Goal: Book appointment/travel/reservation

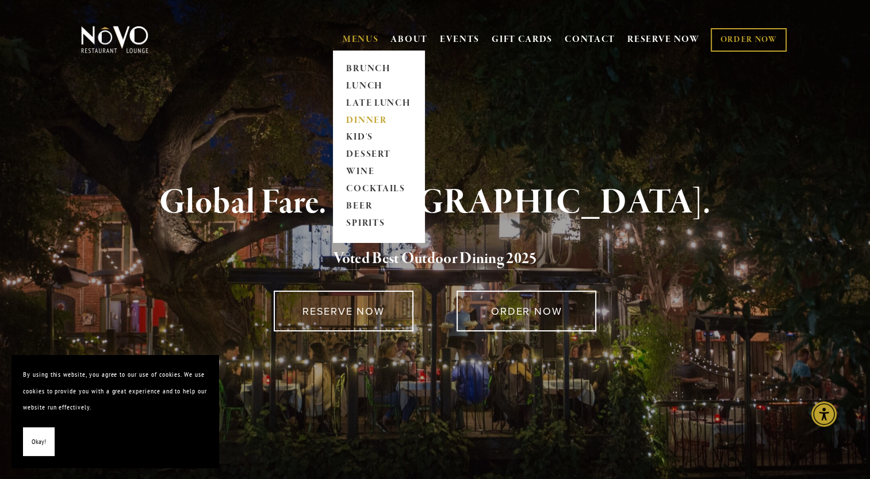
click at [365, 122] on link "DINNER" at bounding box center [379, 120] width 72 height 17
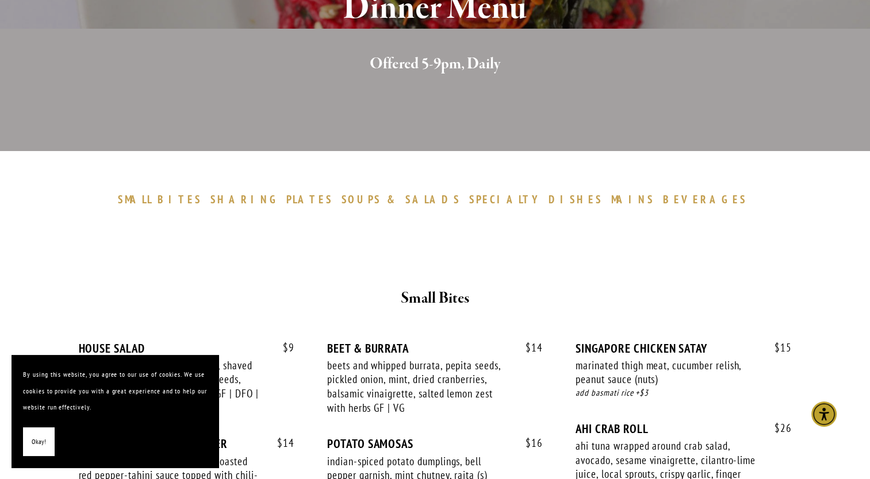
scroll to position [354, 0]
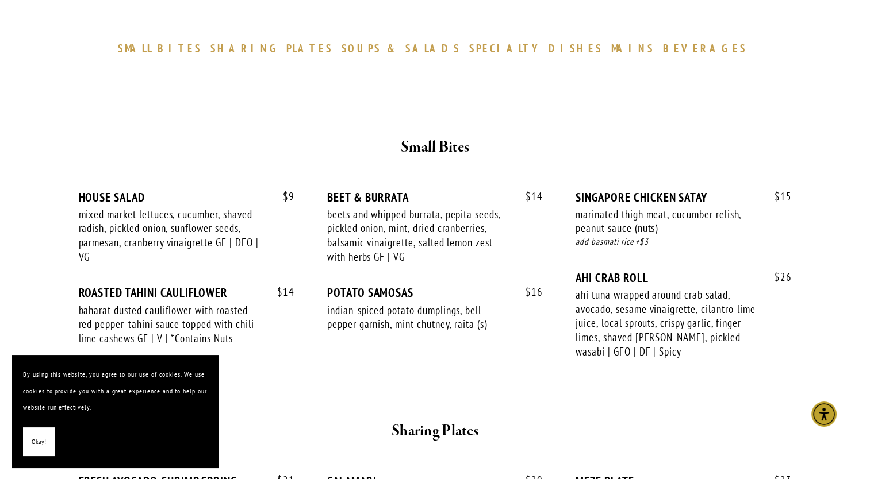
click at [46, 441] on button "Okay!" at bounding box center [39, 442] width 32 height 29
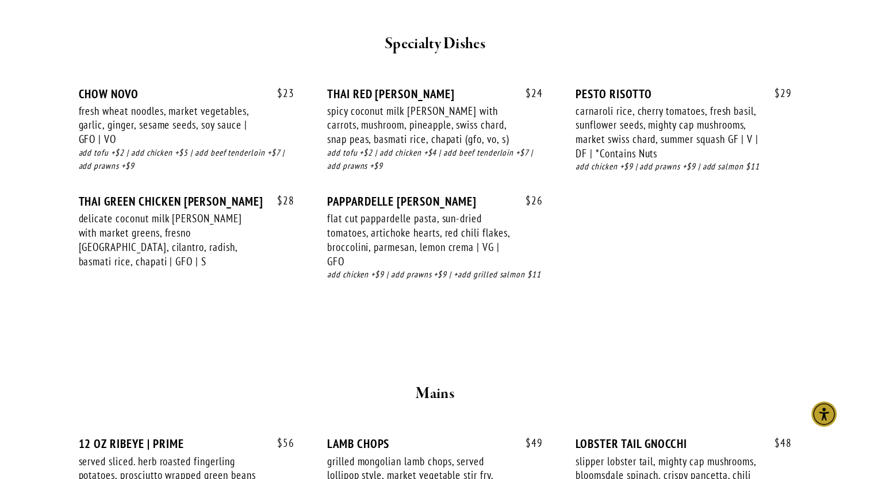
scroll to position [1584, 0]
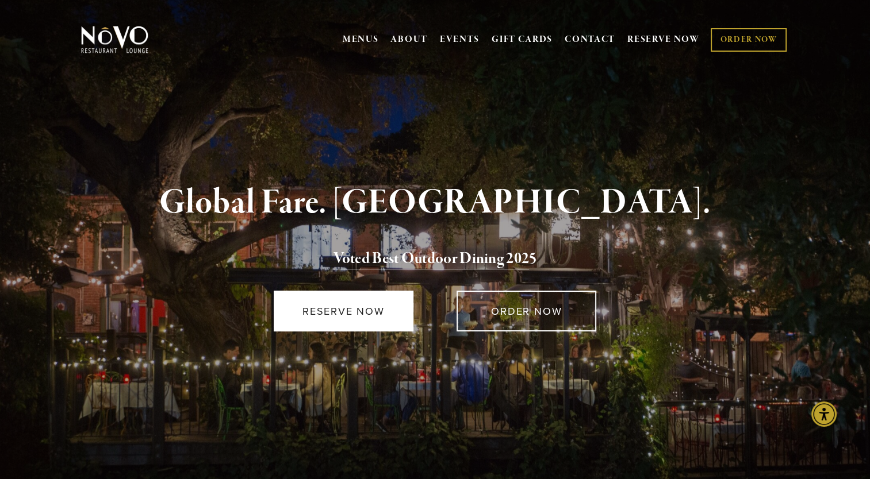
click at [336, 309] on link "RESERVE NOW" at bounding box center [344, 311] width 140 height 41
